Goal: Answer question/provide support: Ask a question

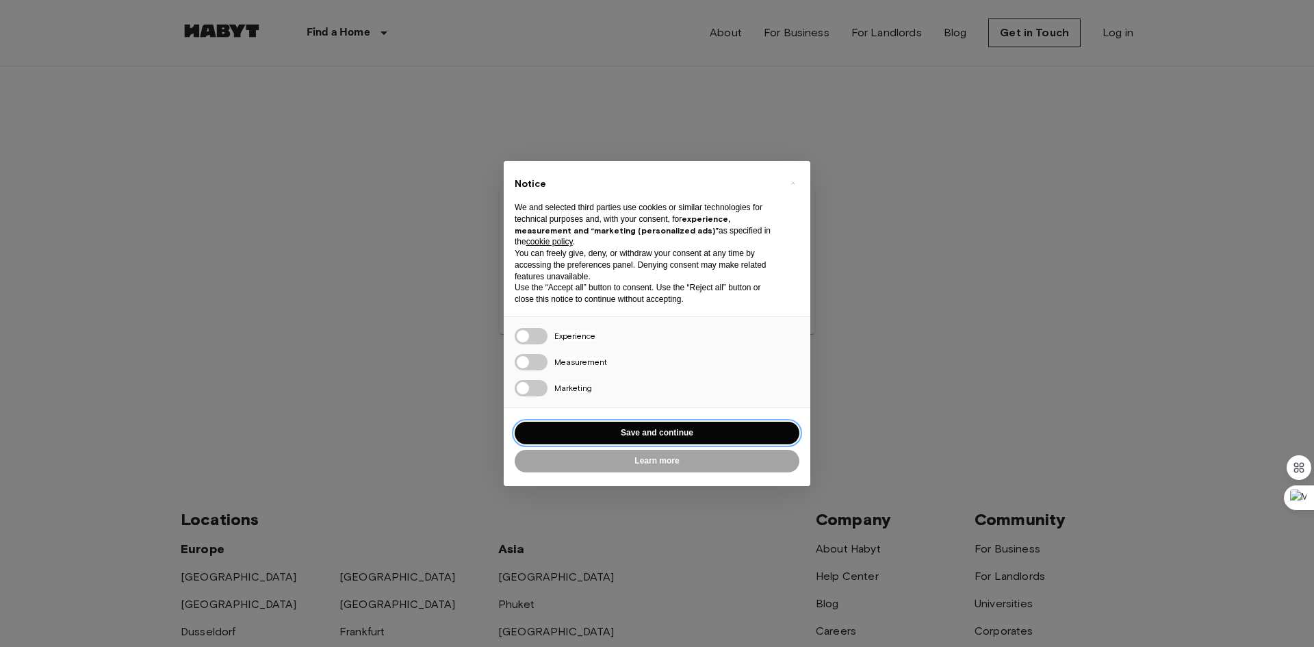
click at [676, 429] on button "Save and continue" at bounding box center [657, 433] width 285 height 23
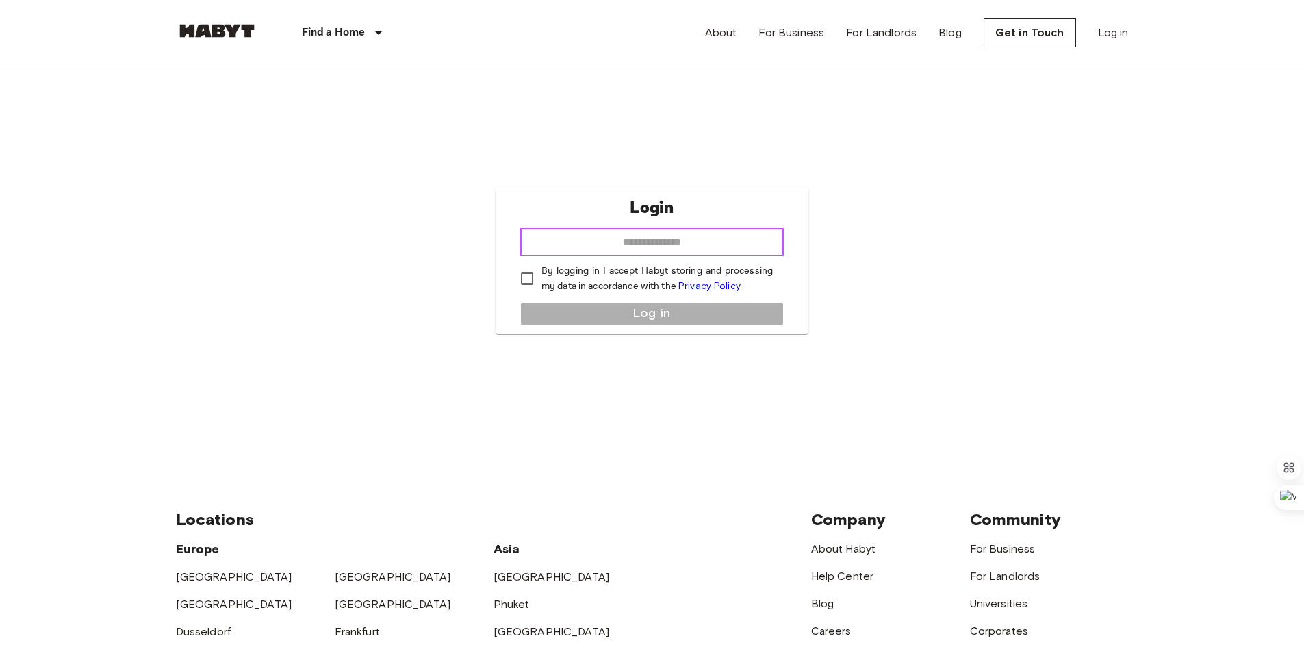
click at [671, 240] on input "email" at bounding box center [651, 242] width 263 height 27
type input "**********"
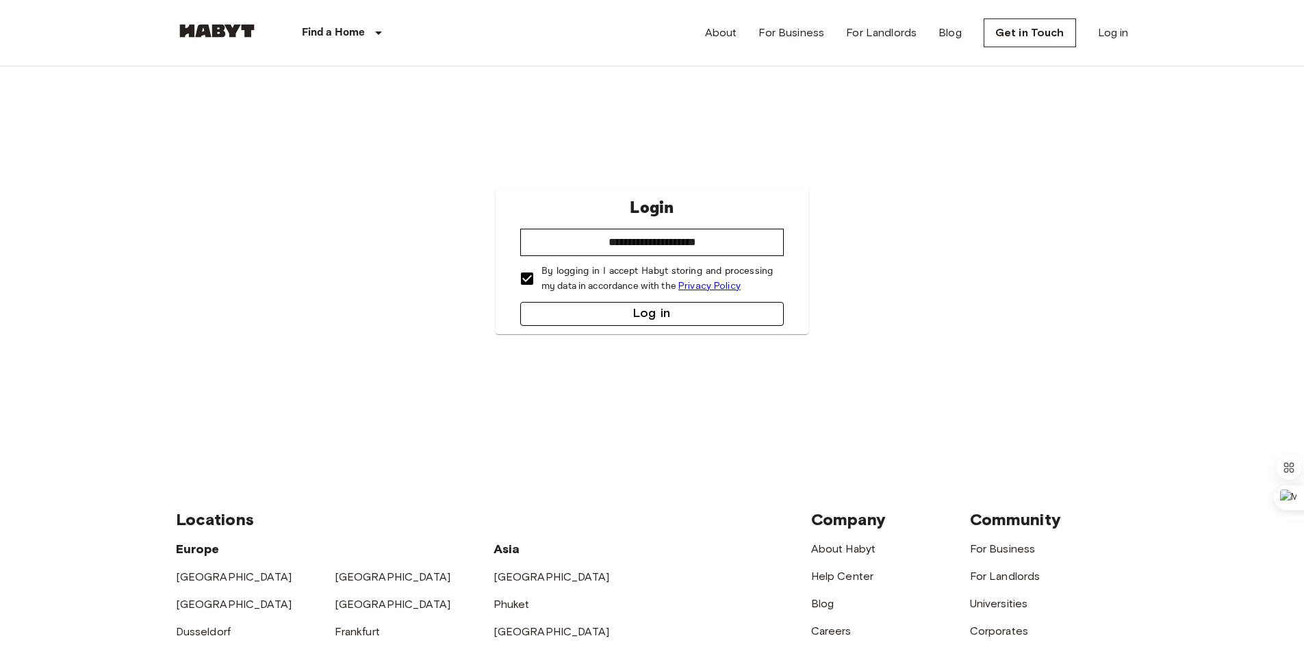
click at [591, 315] on button "Log in" at bounding box center [651, 314] width 263 height 24
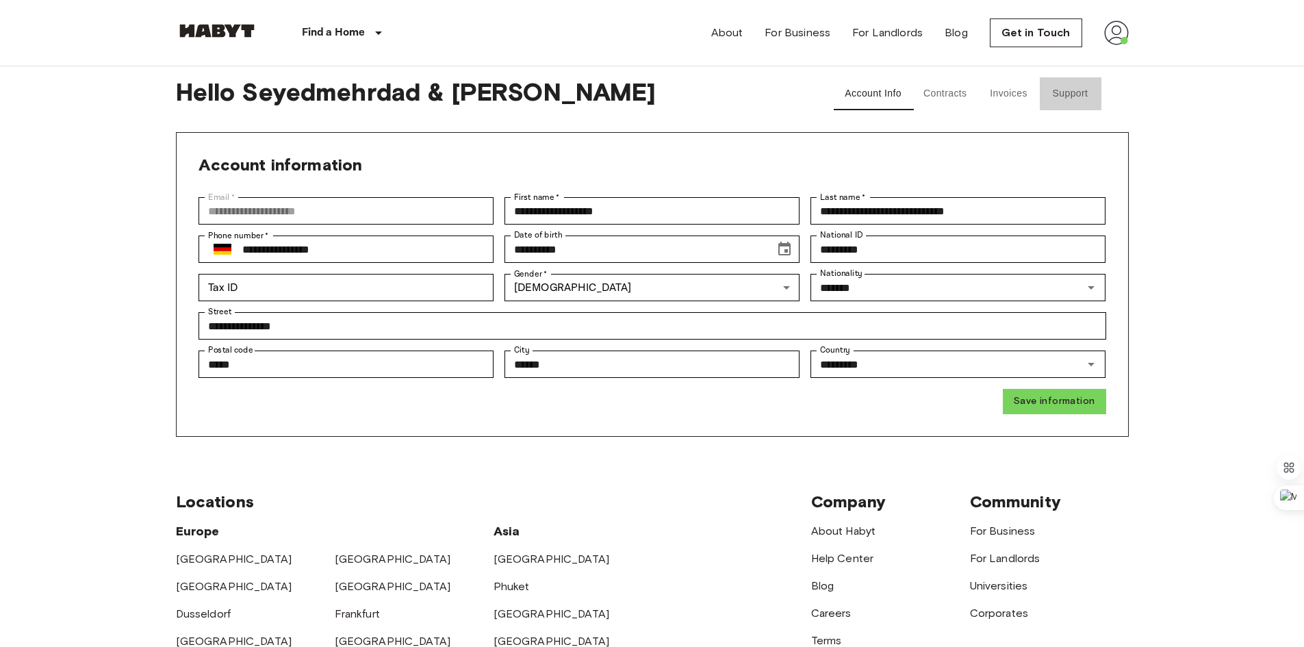
click at [1069, 89] on button "Support" at bounding box center [1071, 93] width 62 height 33
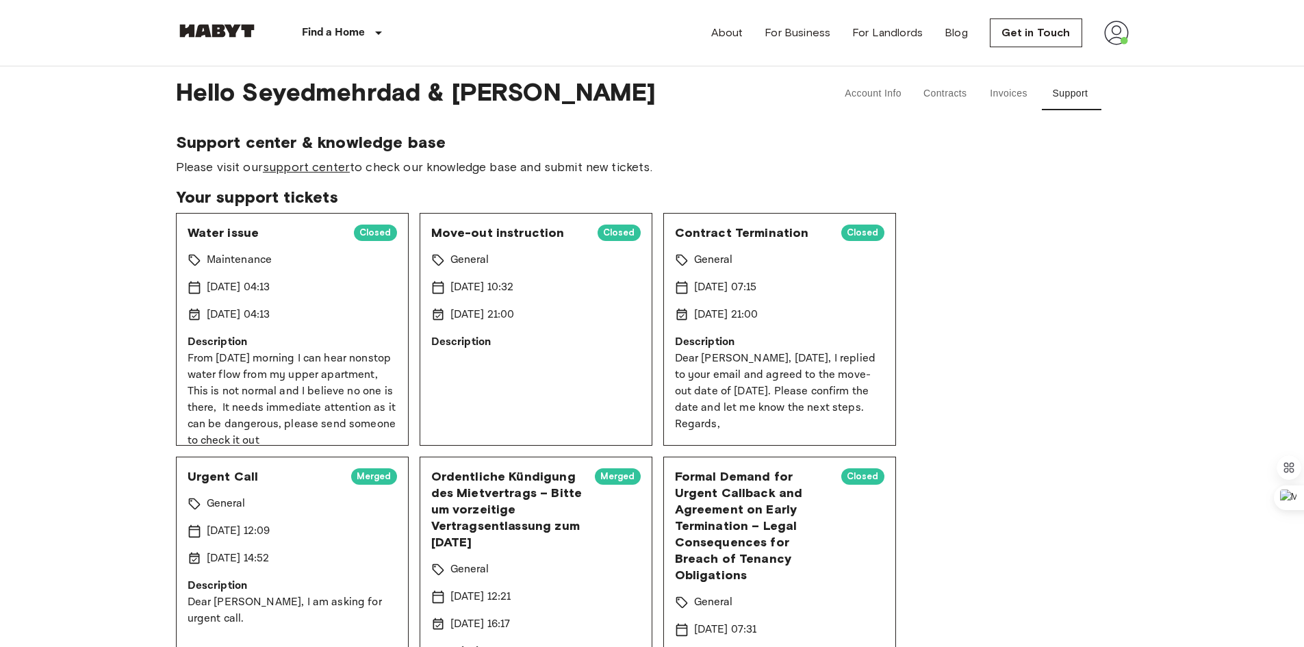
click at [302, 167] on link "support center" at bounding box center [306, 166] width 87 height 15
click at [1074, 96] on button "Support" at bounding box center [1071, 93] width 62 height 33
click at [339, 166] on link "support center" at bounding box center [306, 166] width 87 height 15
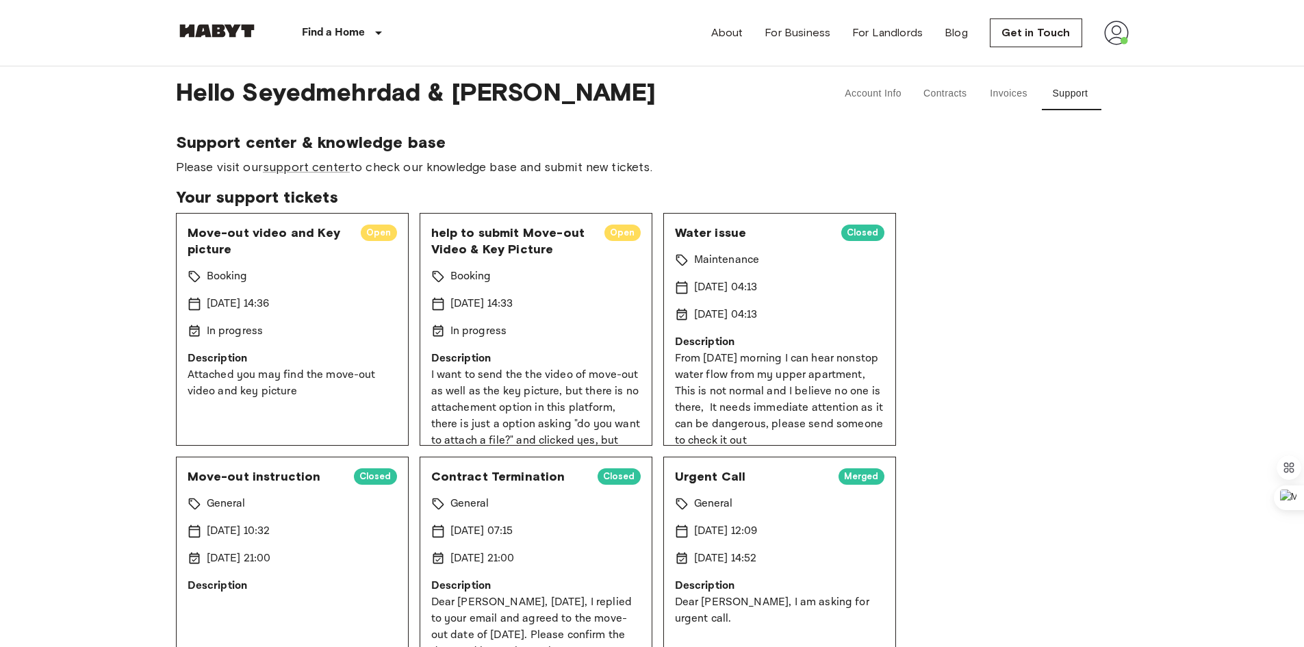
click at [295, 274] on div "Booking" at bounding box center [292, 276] width 209 height 16
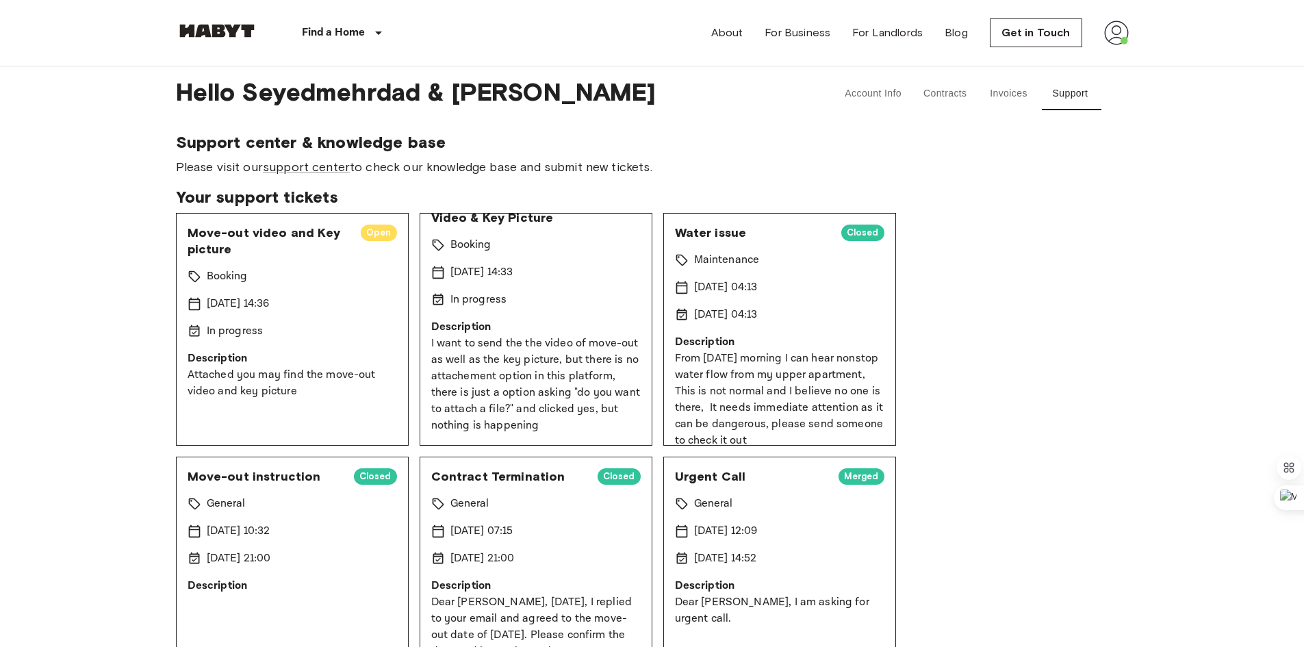
click at [237, 321] on div "Move-out video and Key picture Open Booking 15 Oct 2025 14:36 In progress Descr…" at bounding box center [292, 329] width 233 height 233
click at [550, 307] on div "In progress" at bounding box center [535, 300] width 209 height 16
drag, startPoint x: 515, startPoint y: 311, endPoint x: 473, endPoint y: 314, distance: 41.9
click at [473, 314] on div "help to submit Move-out Video & Key Picture Open Booking 15 Oct 2025 14:33 In p…" at bounding box center [536, 329] width 233 height 233
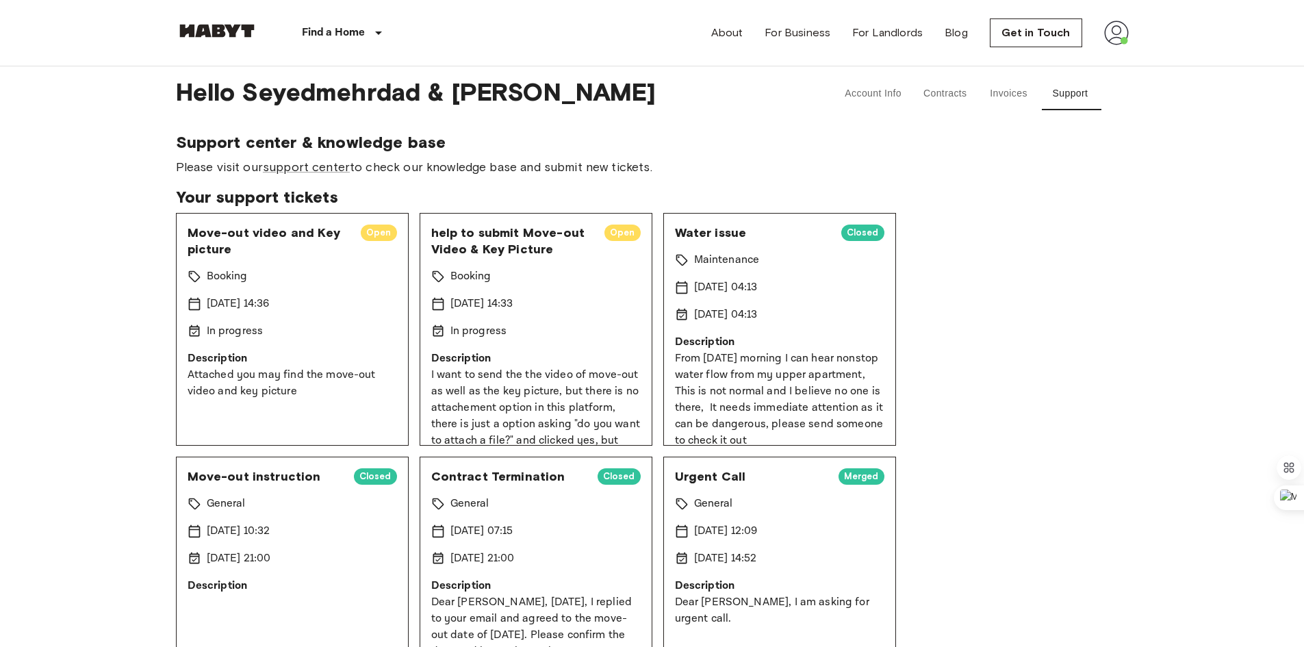
click at [215, 283] on p "Booking" at bounding box center [227, 276] width 41 height 16
drag, startPoint x: 205, startPoint y: 298, endPoint x: 207, endPoint y: 326, distance: 27.4
click at [205, 299] on div "15 Oct 2025 14:36" at bounding box center [292, 304] width 209 height 16
click at [209, 331] on p "In progress" at bounding box center [235, 331] width 57 height 16
click at [239, 363] on p "Description" at bounding box center [292, 358] width 209 height 16
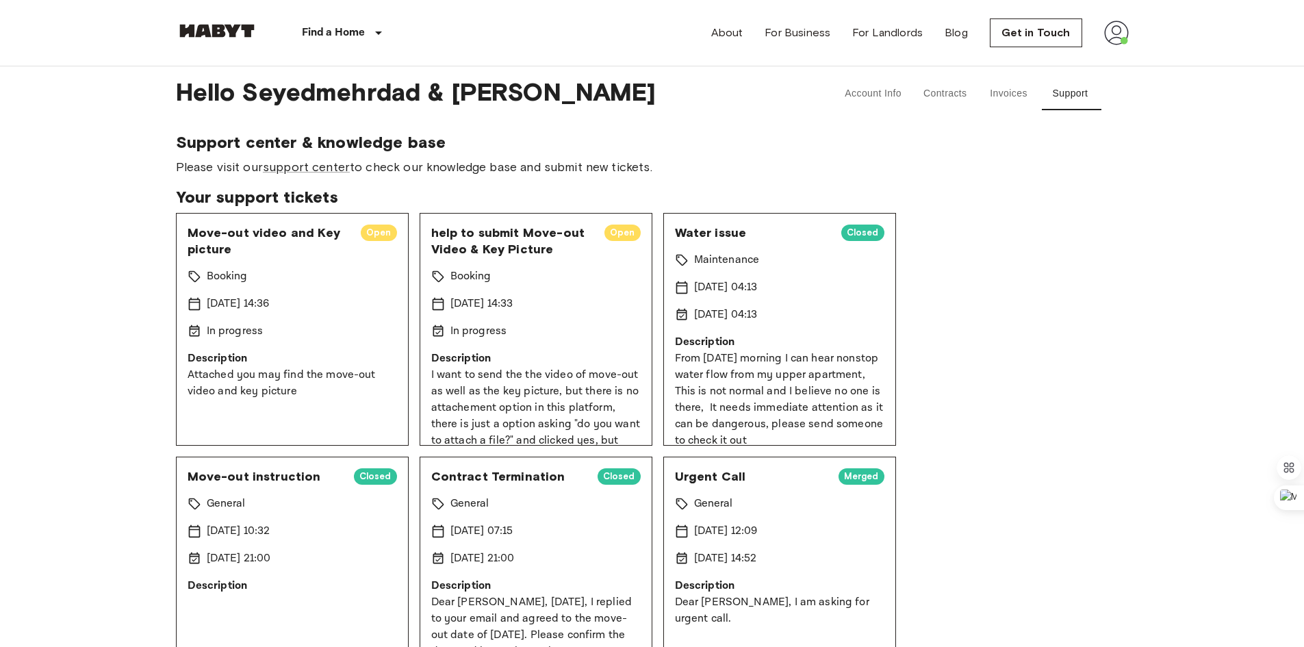
click at [842, 255] on div "Maintenance" at bounding box center [779, 260] width 209 height 16
click at [842, 235] on span "Closed" at bounding box center [862, 233] width 43 height 14
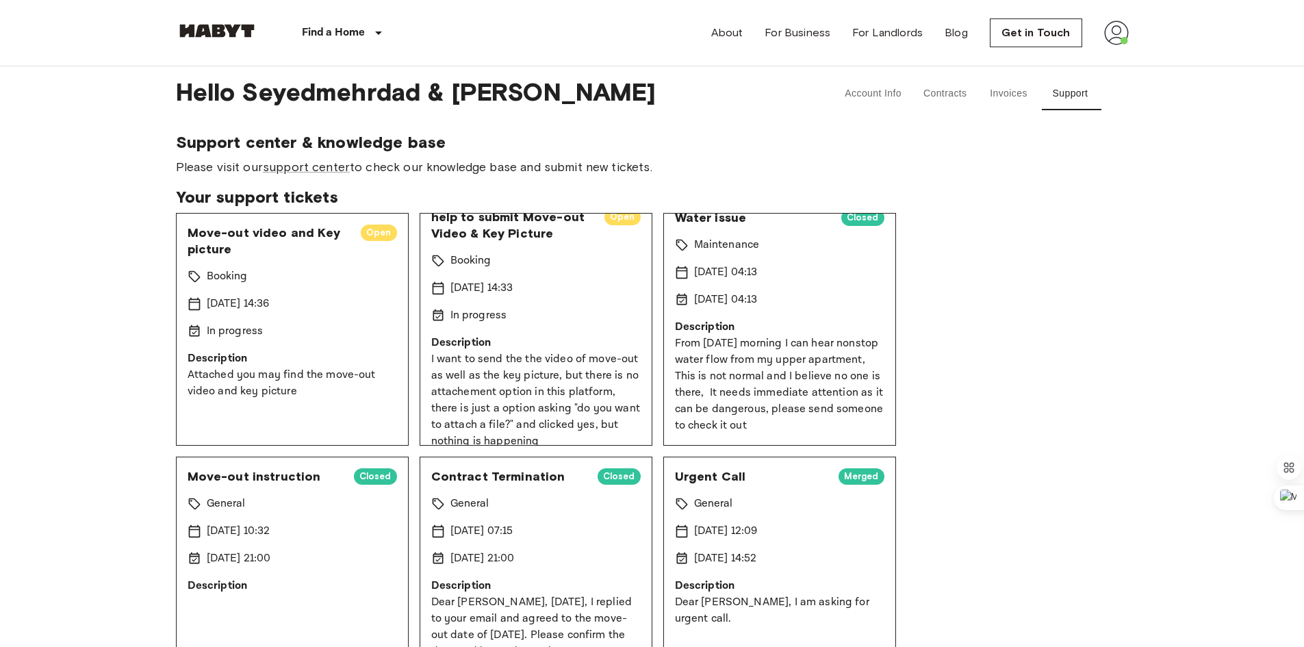
scroll to position [31, 0]
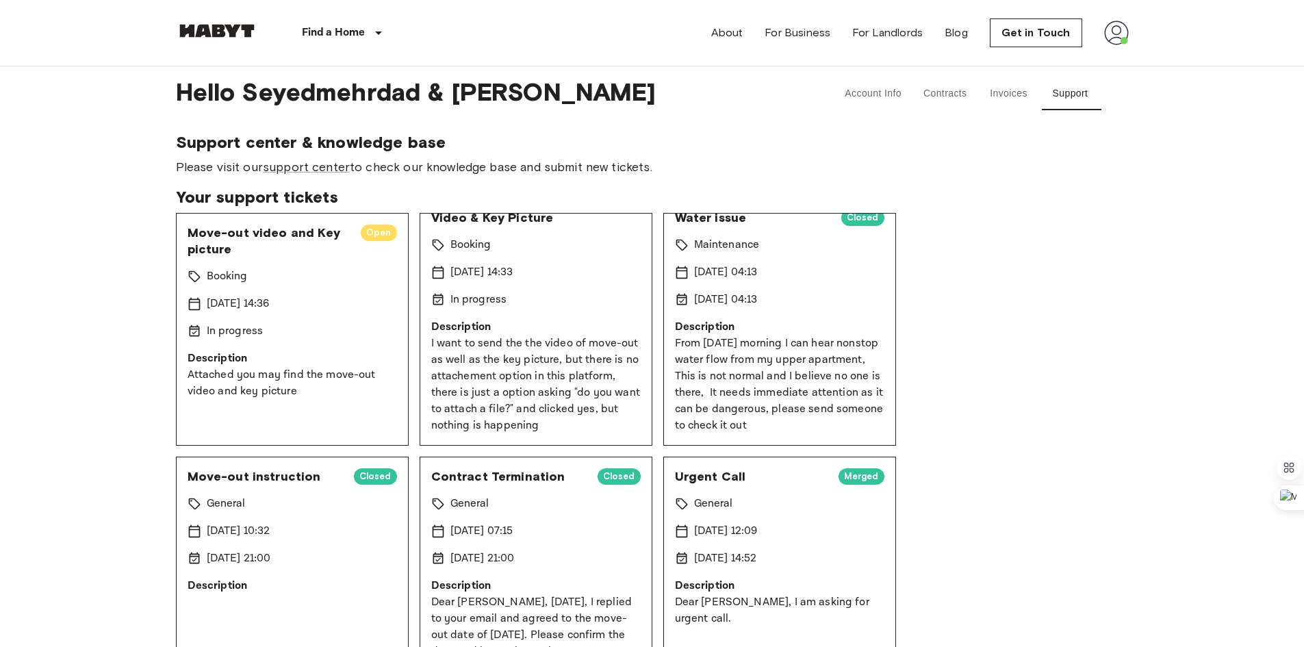
click at [331, 175] on span "Please visit our support center to check our knowledge base and submit new tick…" at bounding box center [652, 167] width 953 height 18
click at [333, 169] on link "support center" at bounding box center [306, 166] width 87 height 15
